Goal: Find specific page/section: Find specific page/section

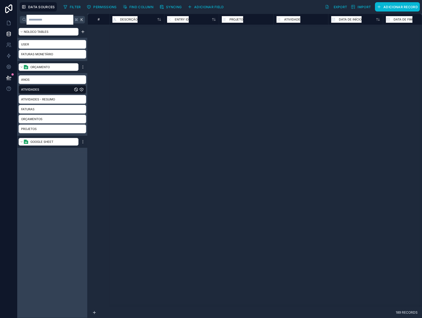
scroll to position [423, 0]
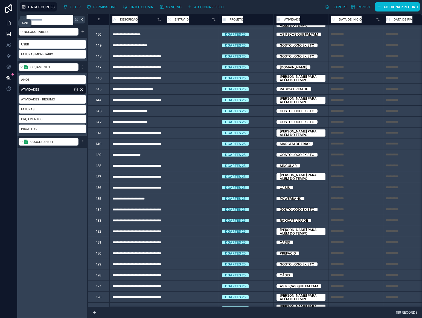
click at [7, 24] on icon at bounding box center [8, 22] width 5 height 5
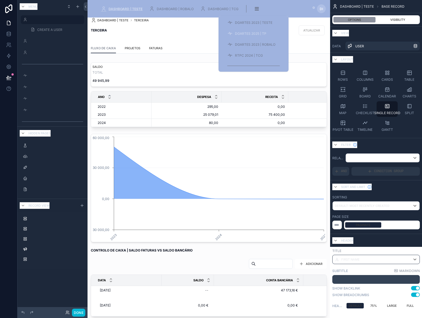
click at [249, 34] on span "DGARTES 2025 | TP" at bounding box center [250, 34] width 31 height 4
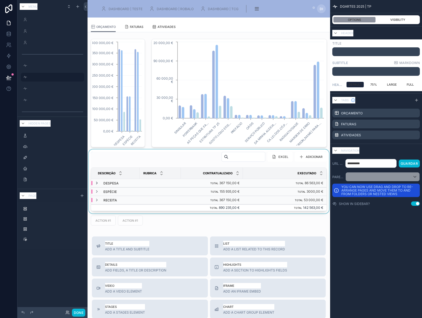
click at [97, 182] on icon at bounding box center [97, 183] width 4 height 4
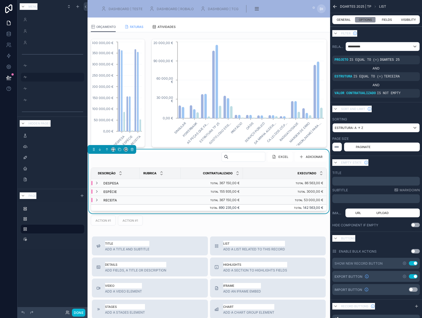
click at [134, 27] on span "FATURAS" at bounding box center [136, 26] width 13 height 5
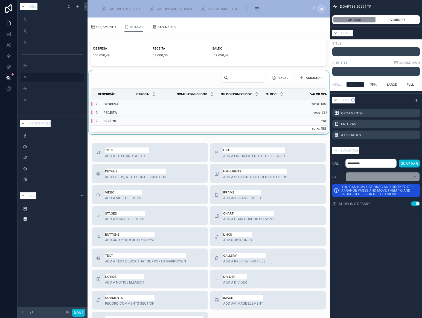
click at [95, 103] on icon at bounding box center [97, 104] width 4 height 4
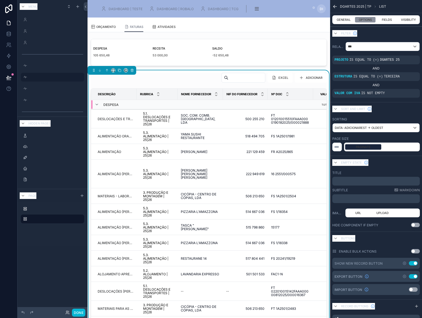
click at [107, 93] on span "DESCRIÇÃO" at bounding box center [107, 95] width 18 height 4
click at [110, 93] on span "DESCRIÇÃO" at bounding box center [107, 95] width 18 height 4
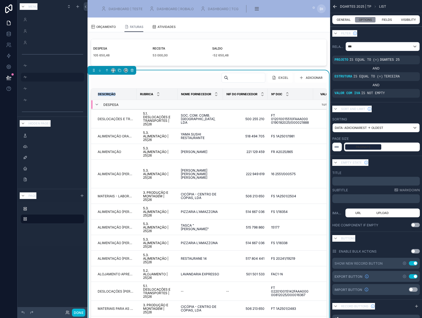
click at [109, 93] on span "DESCRIÇÃO" at bounding box center [107, 95] width 18 height 4
copy span "DESCRIÇÃO"
click at [193, 95] on span "Nome Fornecedor" at bounding box center [196, 95] width 30 height 4
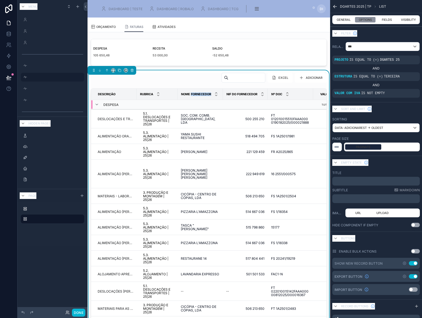
click at [193, 95] on span "Nome Fornecedor" at bounding box center [196, 95] width 30 height 4
click at [241, 94] on span "Nif do Fornecedor" at bounding box center [242, 95] width 31 height 4
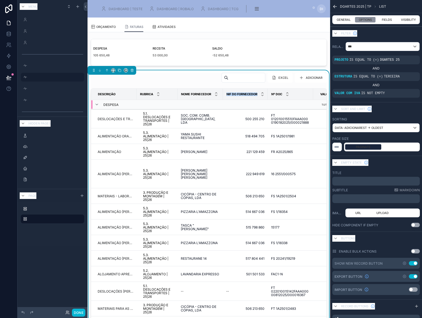
click at [277, 95] on span "Nº Doc" at bounding box center [277, 95] width 11 height 4
drag, startPoint x: 272, startPoint y: 94, endPoint x: 283, endPoint y: 94, distance: 11.5
click at [283, 94] on div "Nº Doc" at bounding box center [290, 94] width 45 height 10
copy span "Nº Doc"
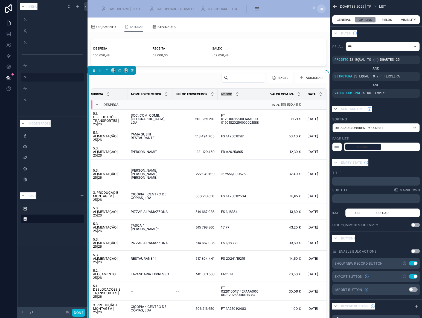
scroll to position [0, 99]
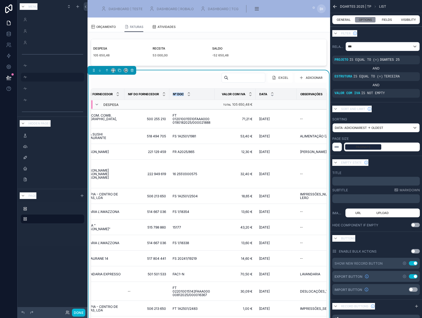
click at [235, 94] on span "Valor com IVA" at bounding box center [234, 95] width 24 height 4
drag, startPoint x: 222, startPoint y: 94, endPoint x: 247, endPoint y: 93, distance: 25.0
click at [247, 93] on div "Valor com IVA" at bounding box center [235, 94] width 41 height 10
copy span "Valor com IVA"
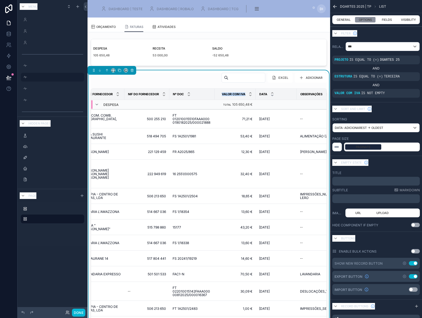
click at [263, 95] on span "Data" at bounding box center [264, 95] width 8 height 4
copy span "Data"
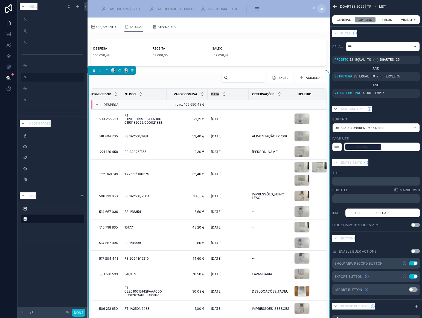
scroll to position [0, 156]
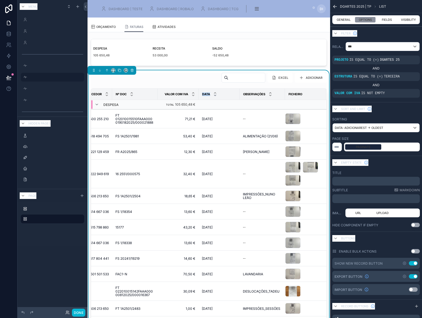
click at [252, 94] on span "Observações" at bounding box center [254, 95] width 22 height 4
copy span "Observações"
click at [295, 93] on span "FICHEIRO" at bounding box center [296, 95] width 14 height 4
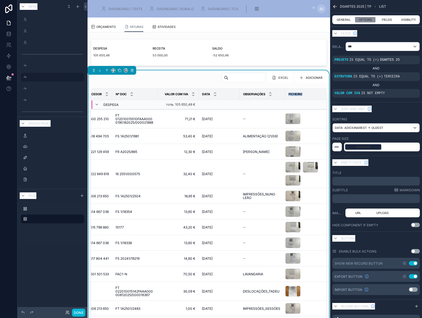
copy span "FICHEIRO"
